Goal: Navigation & Orientation: Find specific page/section

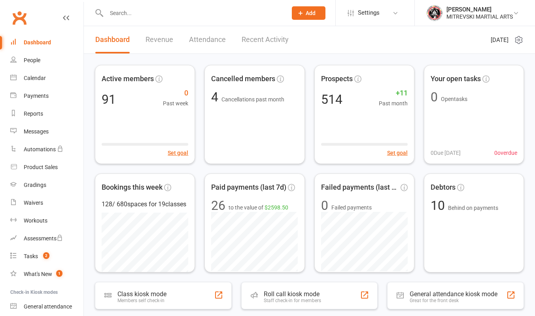
click at [273, 43] on link "Recent Activity" at bounding box center [265, 39] width 47 height 27
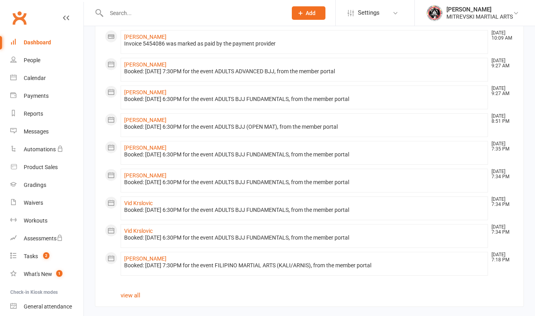
scroll to position [382, 0]
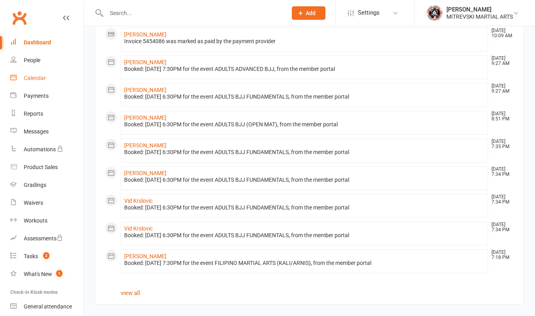
click at [38, 76] on div "Calendar" at bounding box center [35, 78] width 22 height 6
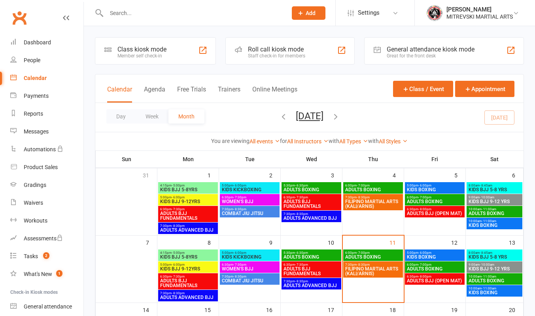
scroll to position [119, 0]
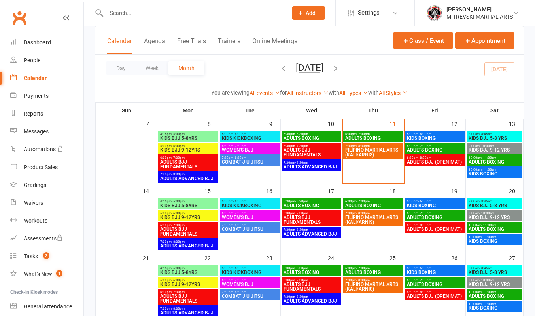
click at [355, 138] on span "ADULTS BOXING" at bounding box center [373, 138] width 57 height 5
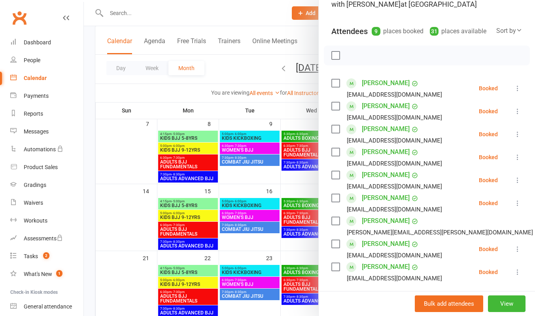
scroll to position [79, 0]
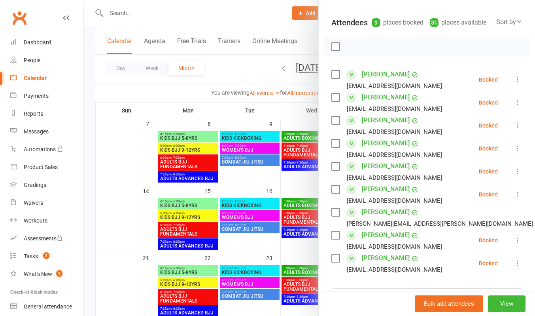
click at [271, 29] on div at bounding box center [309, 158] width 451 height 316
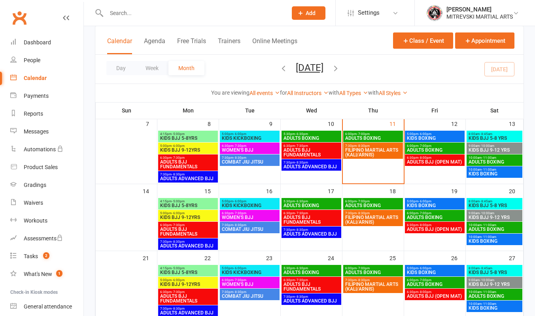
click at [373, 152] on span "FILIPINO MARTIAL ARTS (KALI/ARNIS)" at bounding box center [373, 151] width 57 height 9
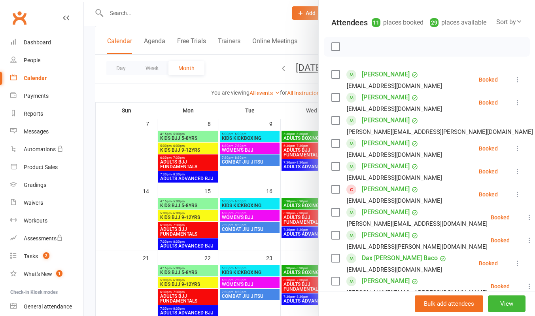
click at [514, 198] on icon at bounding box center [518, 194] width 8 height 8
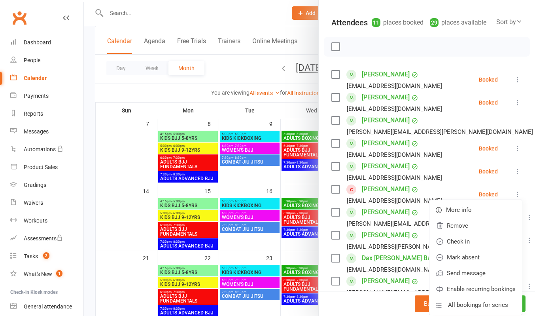
click at [272, 22] on div at bounding box center [309, 158] width 451 height 316
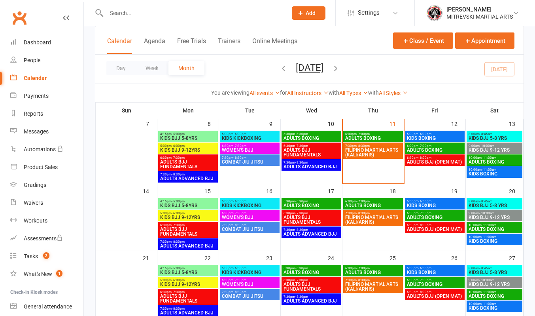
click at [363, 152] on span "FILIPINO MARTIAL ARTS (KALI/ARNIS)" at bounding box center [373, 151] width 57 height 9
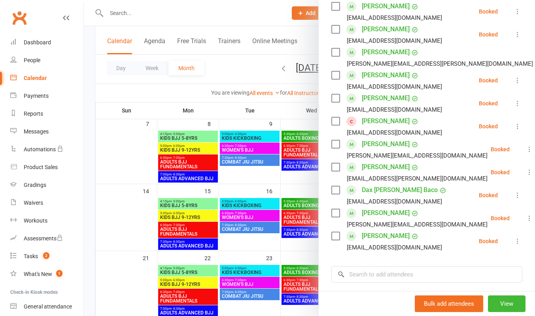
scroll to position [119, 0]
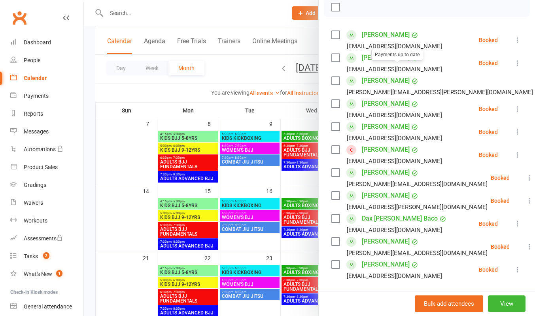
click at [259, 18] on div at bounding box center [309, 158] width 451 height 316
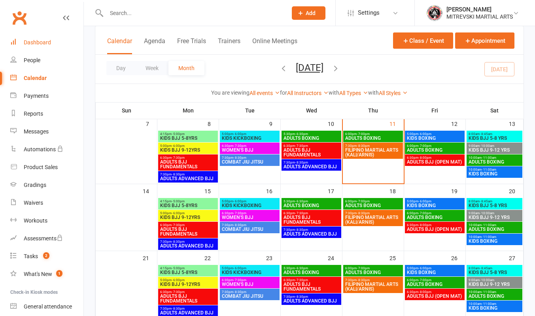
click at [36, 43] on div "Dashboard" at bounding box center [37, 42] width 27 height 6
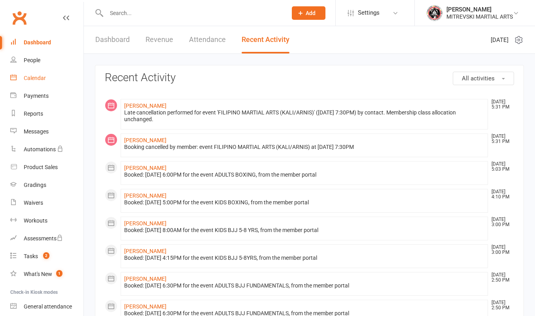
click at [26, 85] on link "Calendar" at bounding box center [46, 78] width 73 height 18
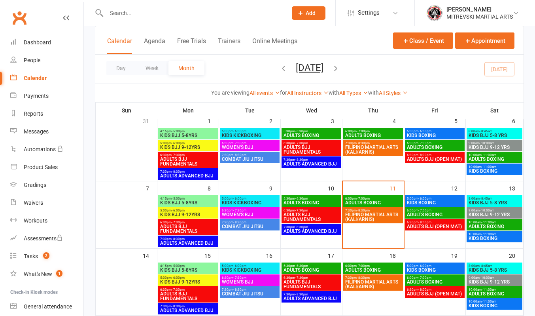
scroll to position [79, 0]
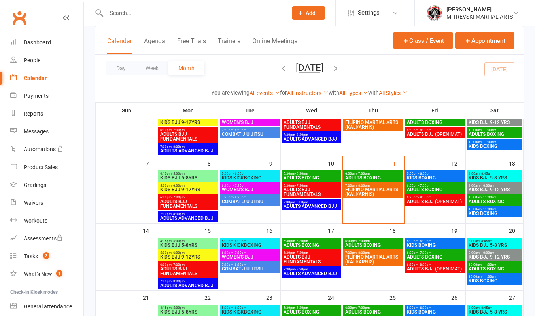
click at [372, 189] on span "FILIPINO MARTIAL ARTS (KALI/ARNIS)" at bounding box center [373, 191] width 57 height 9
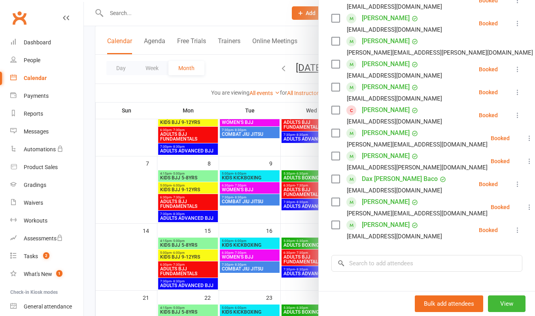
scroll to position [0, 0]
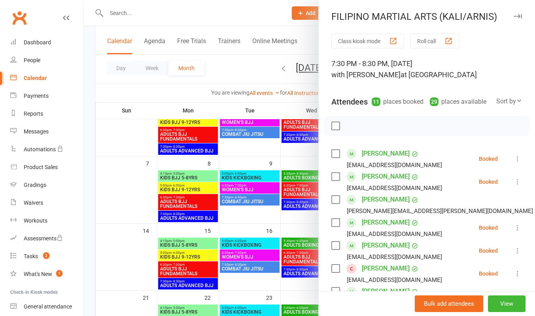
click at [225, 13] on div at bounding box center [309, 158] width 451 height 316
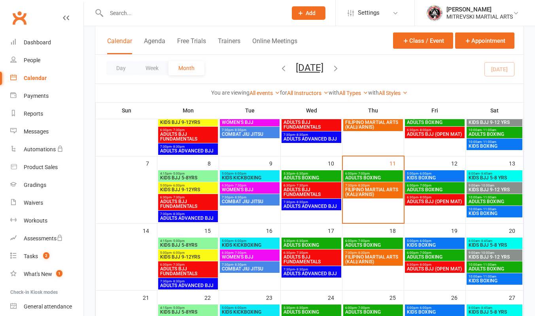
click at [427, 174] on span "- 6:00pm" at bounding box center [424, 174] width 13 height 4
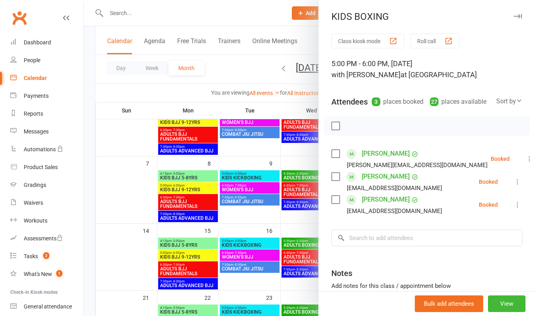
click at [263, 18] on div at bounding box center [309, 158] width 451 height 316
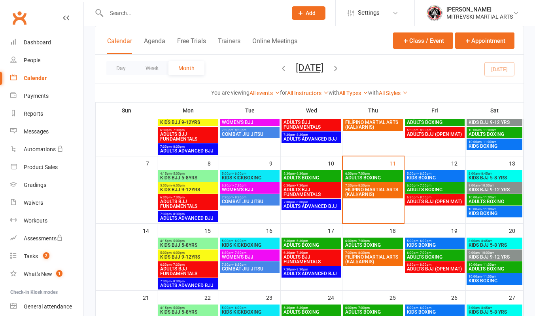
click at [436, 187] on span "ADULTS BOXING" at bounding box center [434, 189] width 57 height 5
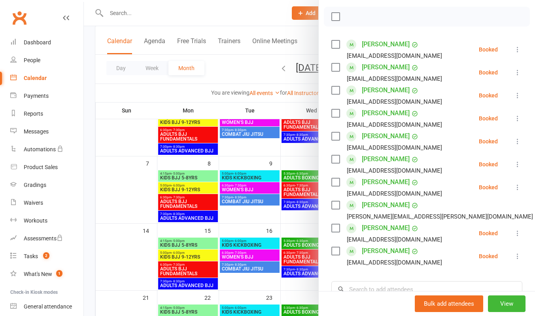
scroll to position [119, 0]
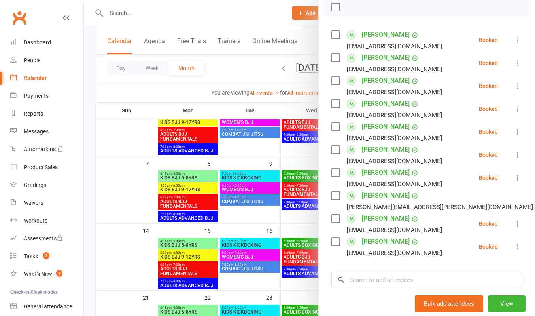
click at [272, 20] on div at bounding box center [309, 158] width 451 height 316
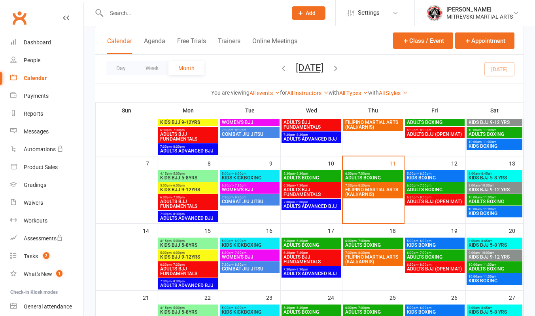
click at [438, 202] on span "ADULTS BJJ (OPEN MAT)" at bounding box center [434, 201] width 57 height 5
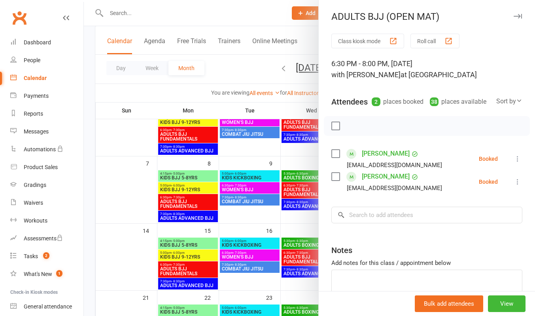
click at [274, 13] on div at bounding box center [309, 158] width 451 height 316
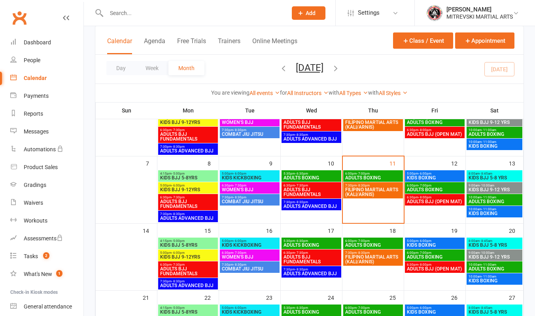
click at [492, 176] on span "KIDS BJJ 5-8 YRS" at bounding box center [494, 177] width 53 height 5
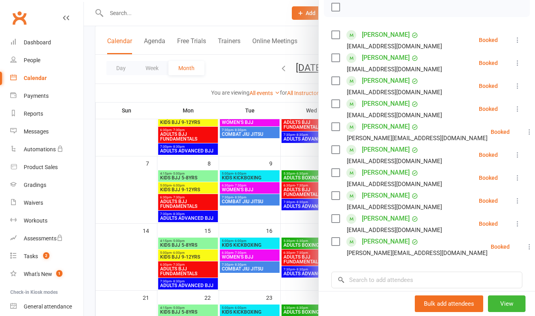
drag, startPoint x: 268, startPoint y: 18, endPoint x: 391, endPoint y: 97, distance: 145.9
click at [270, 20] on div at bounding box center [309, 158] width 451 height 316
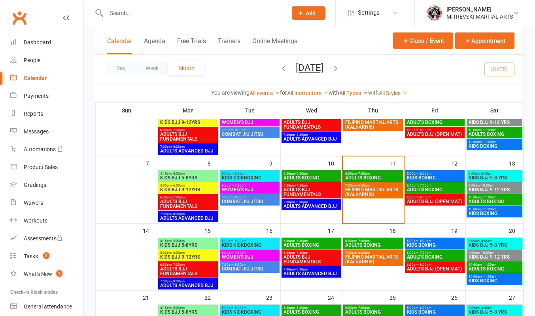
click at [494, 187] on span "KIDS BJJ 9-12 YRS" at bounding box center [494, 189] width 53 height 5
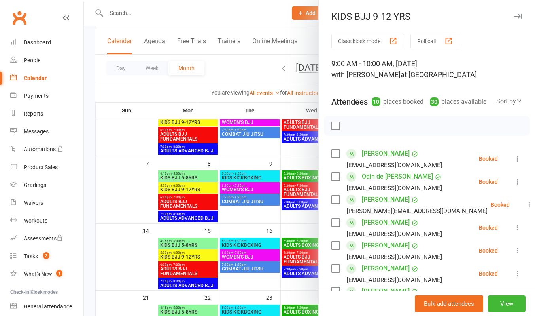
scroll to position [79, 0]
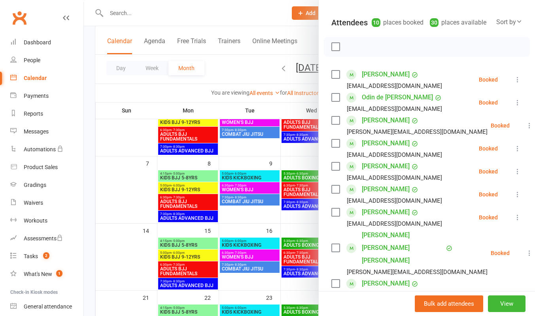
drag, startPoint x: 254, startPoint y: 16, endPoint x: 307, endPoint y: 51, distance: 63.2
click at [254, 16] on div at bounding box center [309, 158] width 451 height 316
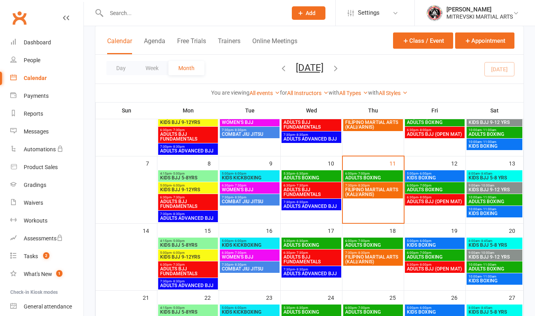
click at [491, 199] on span "ADULTS BOXING" at bounding box center [494, 201] width 53 height 5
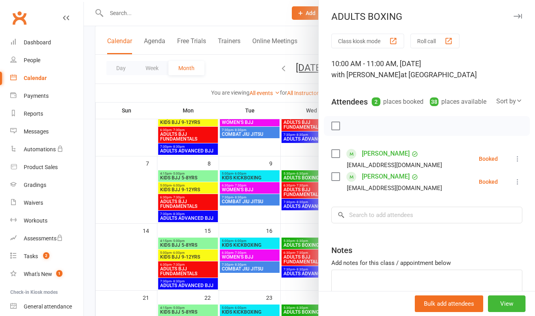
click at [273, 18] on div at bounding box center [309, 158] width 451 height 316
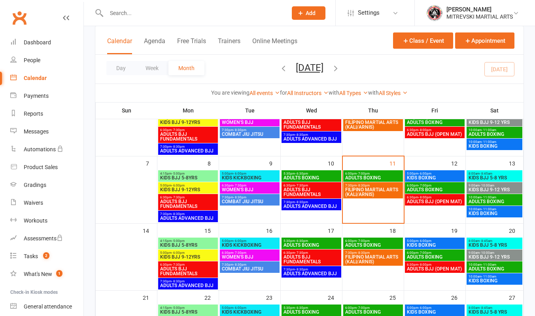
click at [486, 212] on span "KIDS BOXING" at bounding box center [494, 213] width 53 height 5
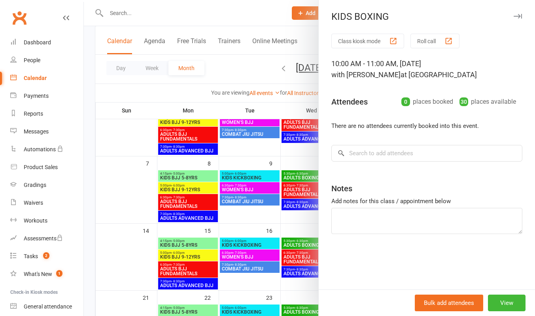
click at [272, 20] on div at bounding box center [309, 158] width 451 height 316
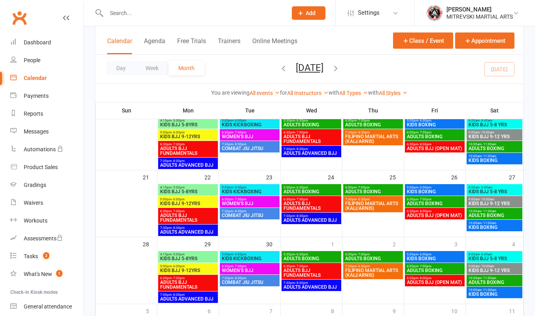
scroll to position [277, 0]
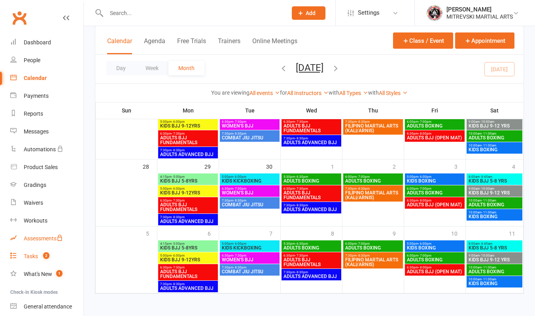
drag, startPoint x: 34, startPoint y: 258, endPoint x: 75, endPoint y: 246, distance: 42.7
click at [34, 258] on div "Tasks" at bounding box center [31, 256] width 14 height 6
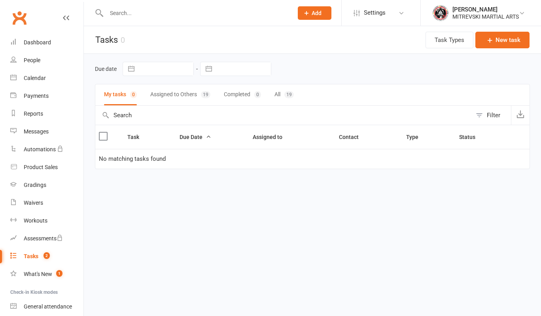
click at [282, 96] on button "All 19" at bounding box center [283, 94] width 19 height 21
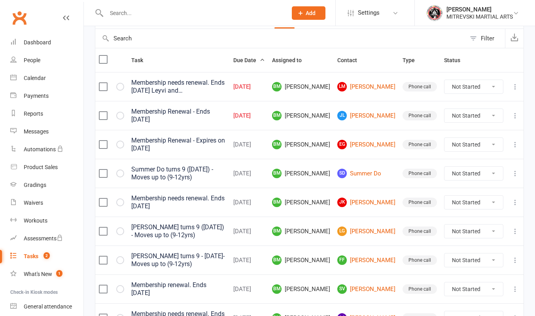
scroll to position [79, 0]
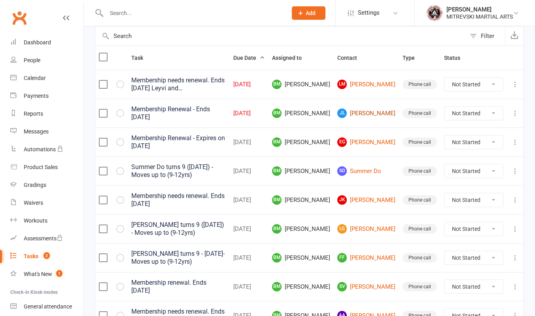
click at [361, 116] on link "[PERSON_NAME]" at bounding box center [366, 112] width 58 height 9
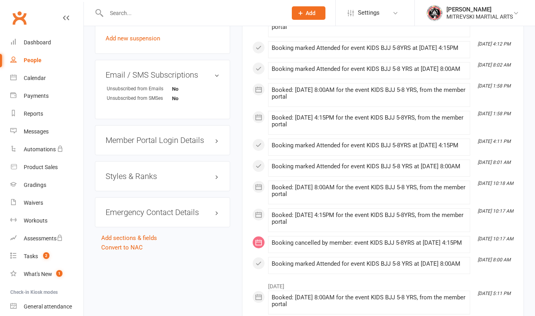
scroll to position [554, 0]
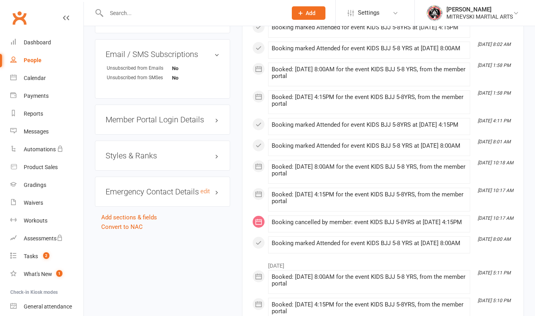
click at [195, 187] on h3 "Emergency Contact Details edit" at bounding box center [163, 191] width 114 height 9
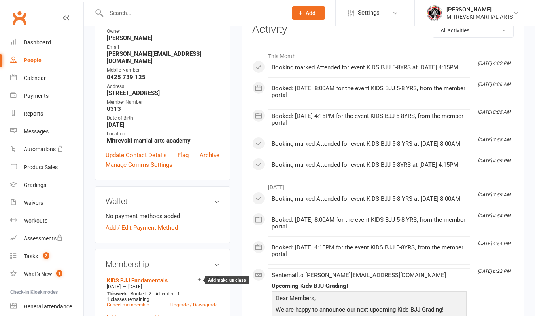
scroll to position [0, 0]
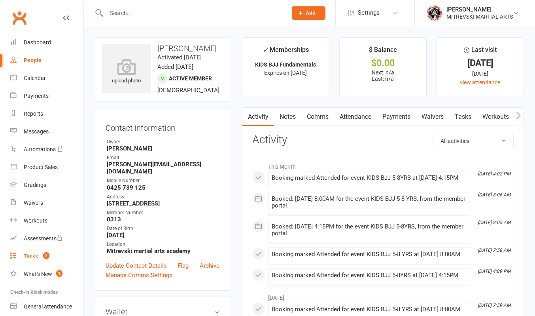
click at [36, 255] on div "Tasks" at bounding box center [31, 256] width 14 height 6
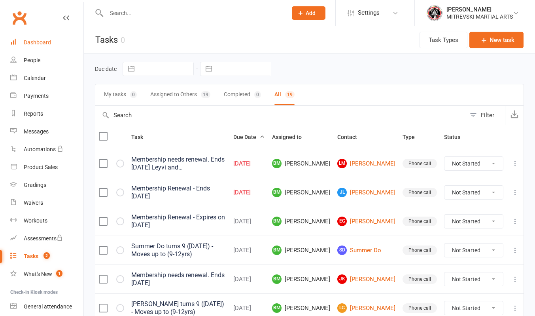
click at [40, 42] on div "Dashboard" at bounding box center [37, 42] width 27 height 6
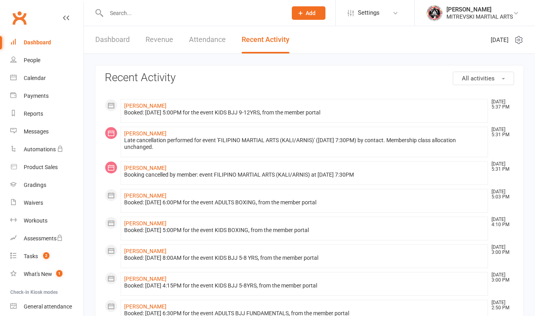
click at [40, 43] on div "Dashboard" at bounding box center [37, 42] width 27 height 6
click at [117, 39] on link "Dashboard" at bounding box center [112, 39] width 34 height 27
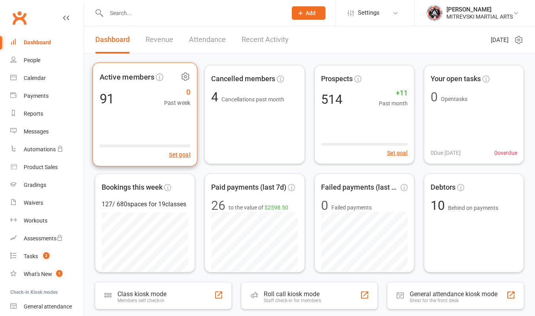
click at [150, 112] on div "Active members 91 0 Past week Set goal" at bounding box center [145, 114] width 105 height 104
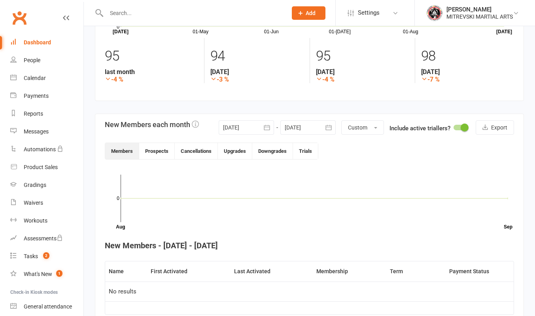
scroll to position [119, 0]
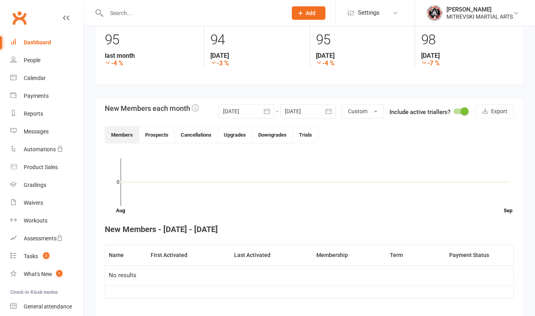
click at [39, 40] on div "Dashboard" at bounding box center [37, 42] width 27 height 6
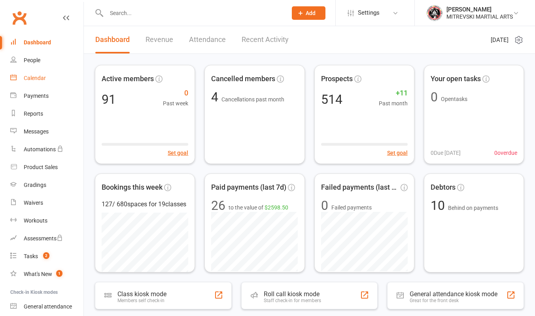
click at [47, 80] on link "Calendar" at bounding box center [46, 78] width 73 height 18
